Goal: Obtain resource: Download file/media

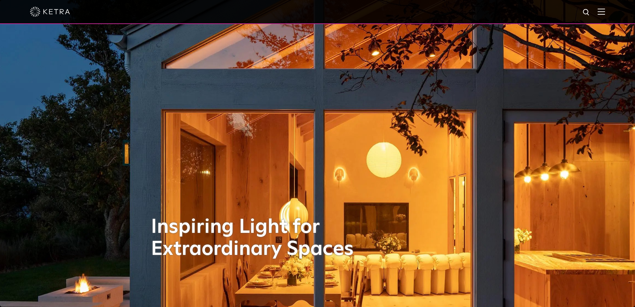
click at [605, 11] on img at bounding box center [601, 11] width 7 height 6
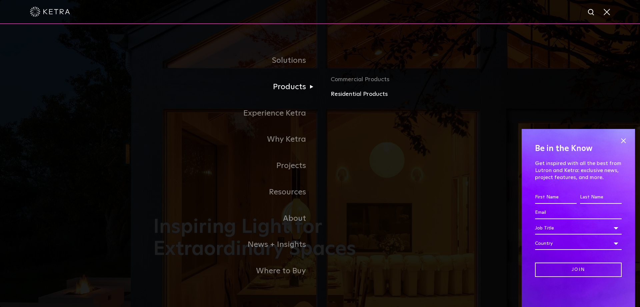
click at [345, 95] on link "Residential Products" at bounding box center [409, 94] width 156 height 10
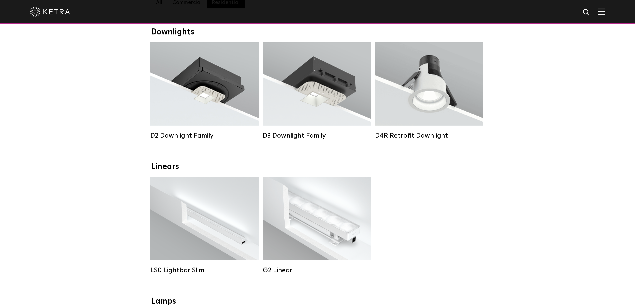
scroll to position [133, 0]
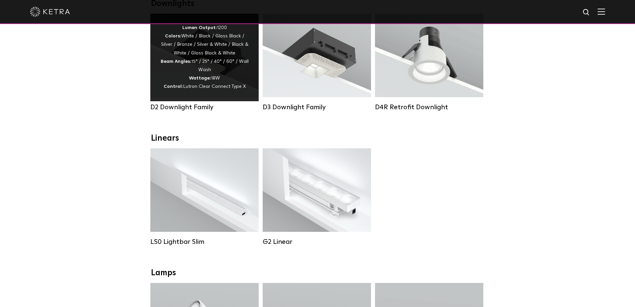
click at [227, 85] on div "Lumen Output: 1200 Colors: White / Black / Gloss Black / Silver / Bronze / Silv…" at bounding box center [204, 57] width 88 height 67
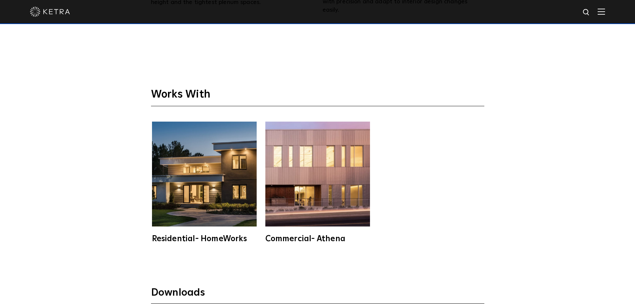
scroll to position [1935, 0]
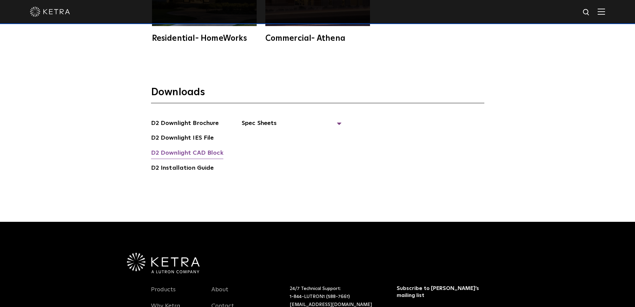
click at [202, 148] on link "D2 Downlight CAD Block" at bounding box center [187, 153] width 72 height 11
click at [519, 106] on div "Downloads D2 Downlight Brochure D2 Downlight IES File D2 Downlight CAD Block D2…" at bounding box center [317, 142] width 635 height 157
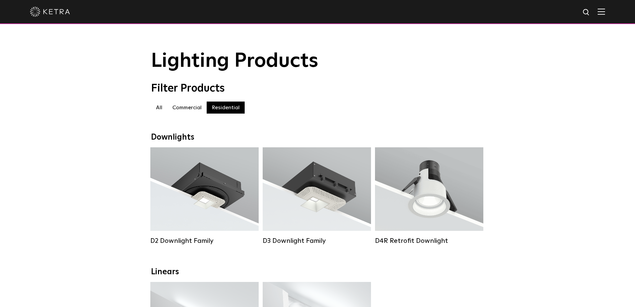
scroll to position [234, 0]
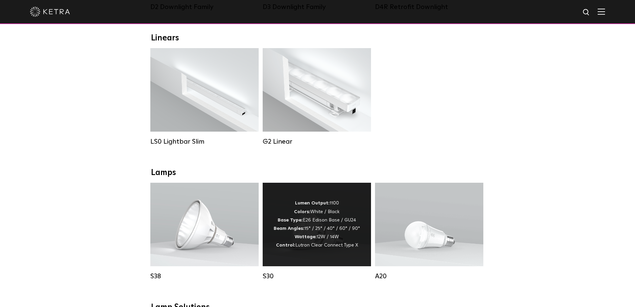
click at [329, 221] on div "Lumen Output: 1100 Colors: White / Black Base Type: E26 Edison Base / GU24 Beam…" at bounding box center [317, 224] width 86 height 50
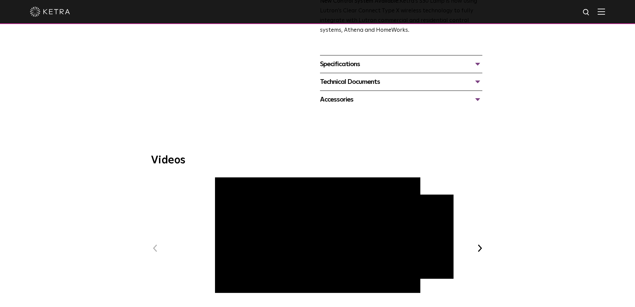
scroll to position [200, 0]
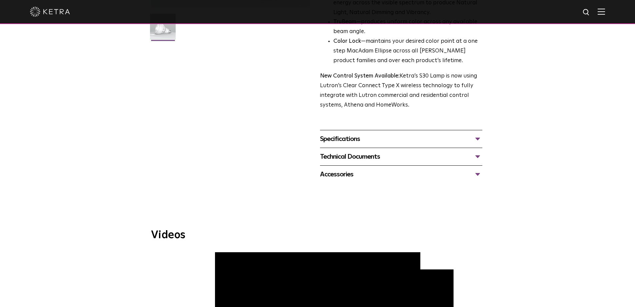
click at [480, 153] on div "Technical Documents" at bounding box center [401, 156] width 162 height 11
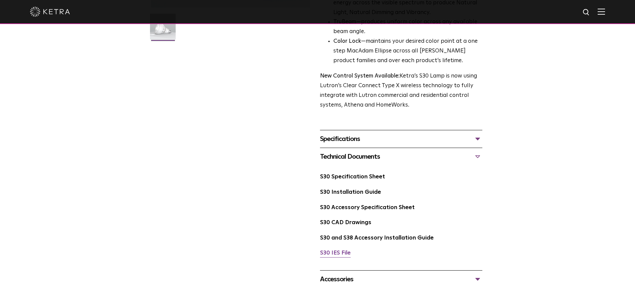
click at [340, 252] on link "S30 IES File" at bounding box center [335, 253] width 31 height 6
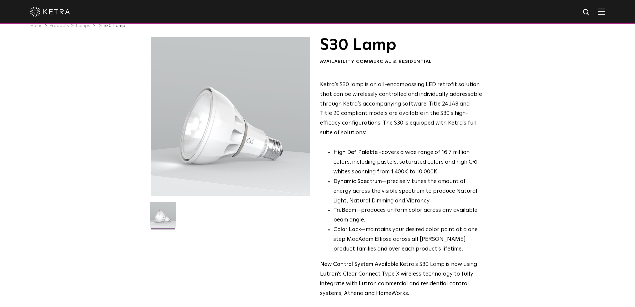
scroll to position [0, 0]
